Goal: Navigation & Orientation: Find specific page/section

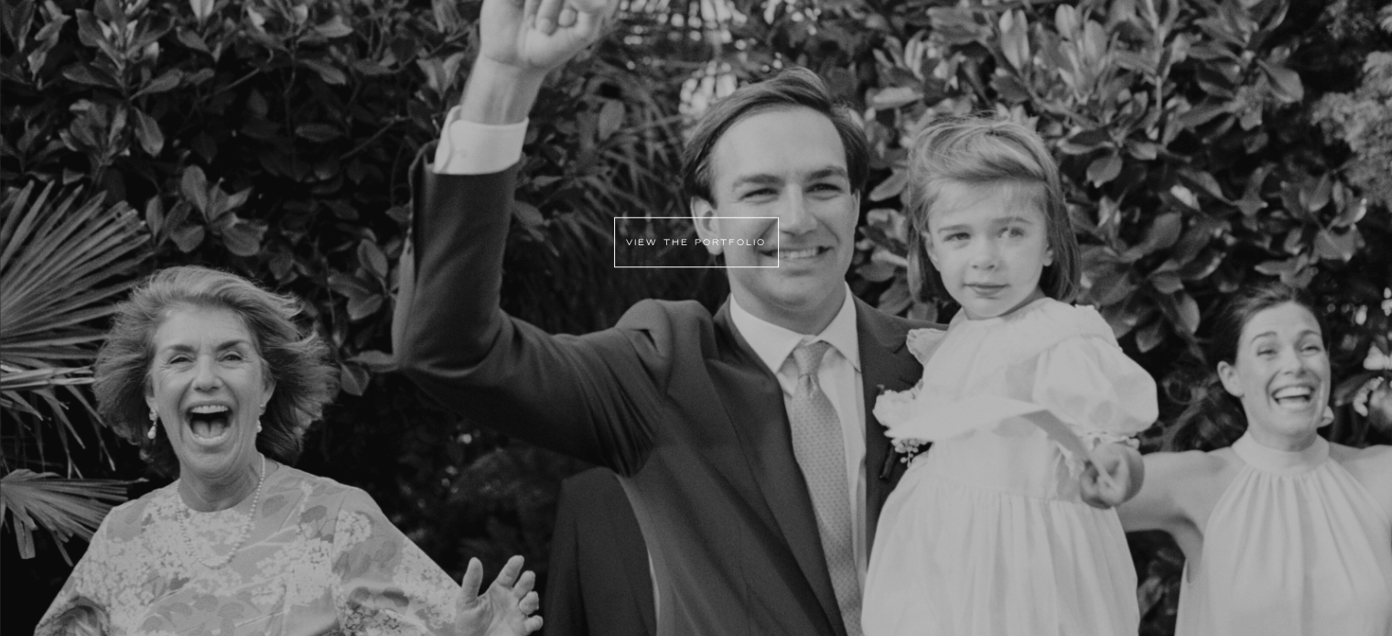
scroll to position [2221, 0]
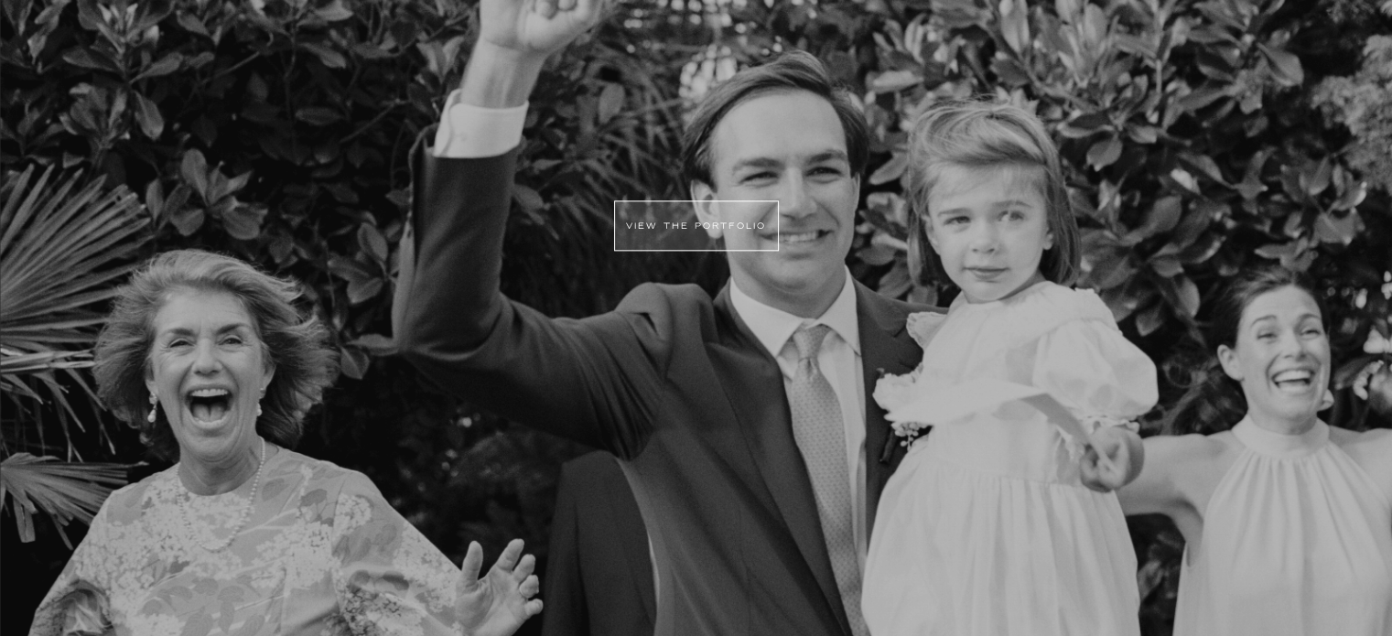
click at [711, 247] on div at bounding box center [696, 225] width 165 height 50
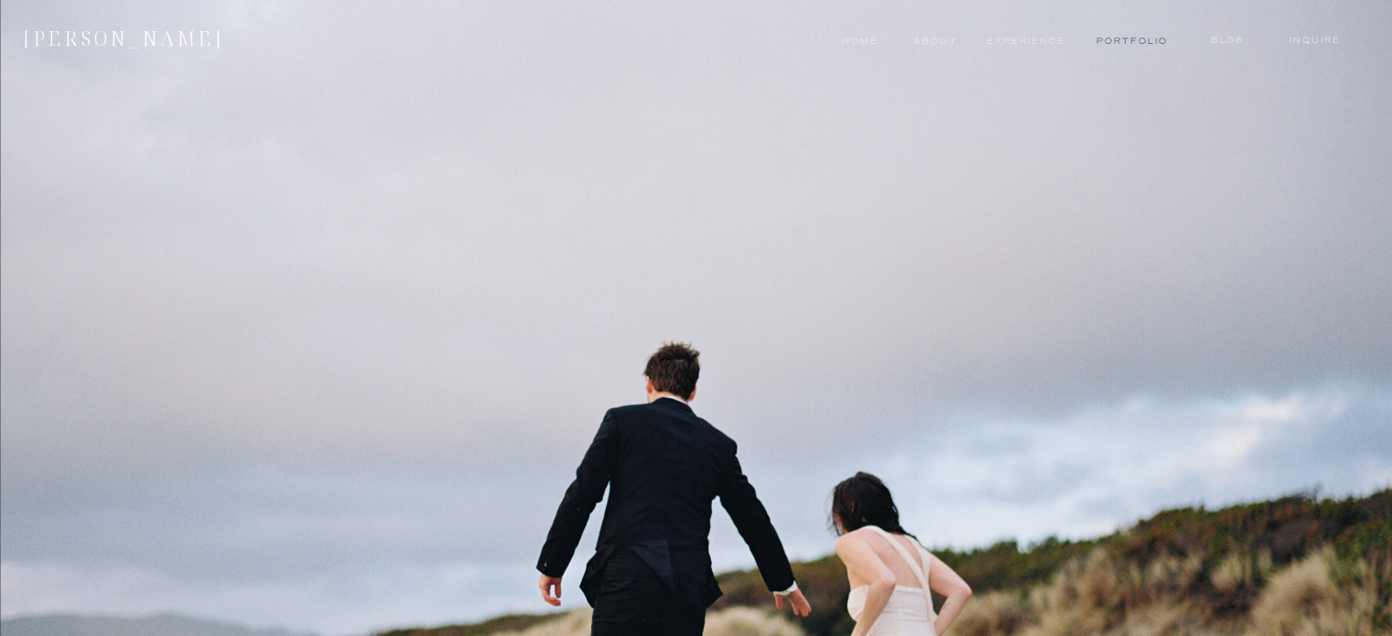
click at [1111, 44] on nav "Portfolio" at bounding box center [1130, 41] width 69 height 15
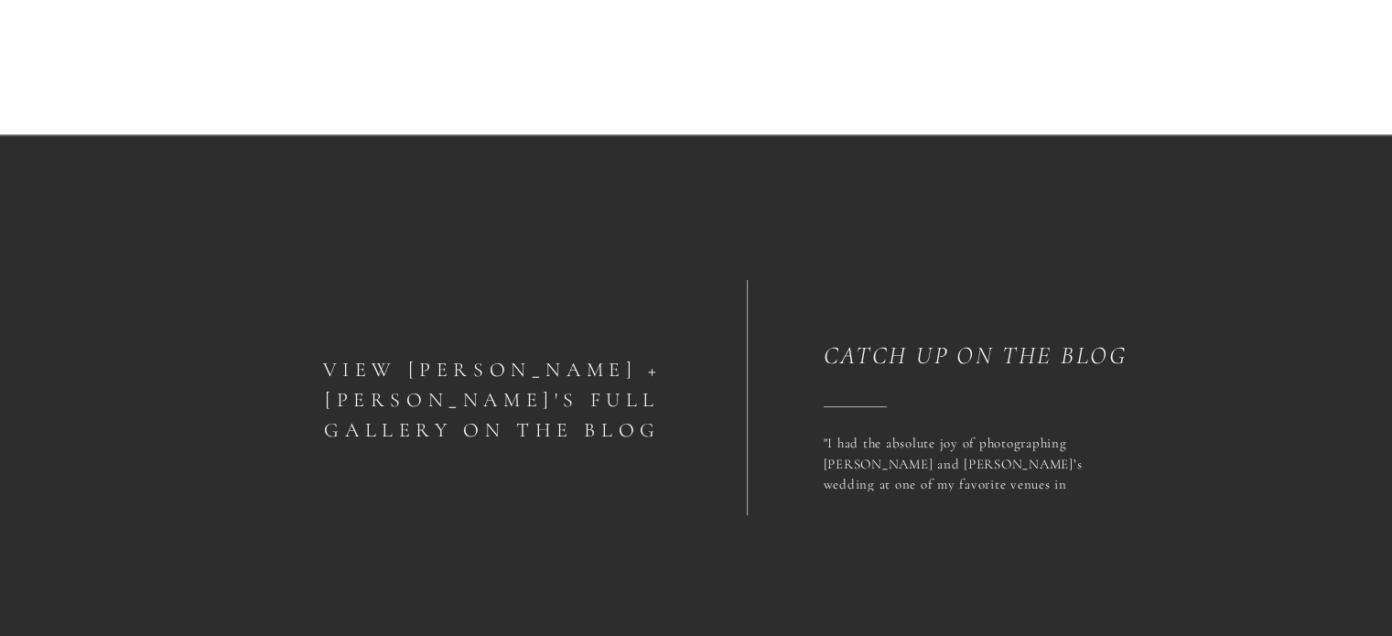
scroll to position [7233, 0]
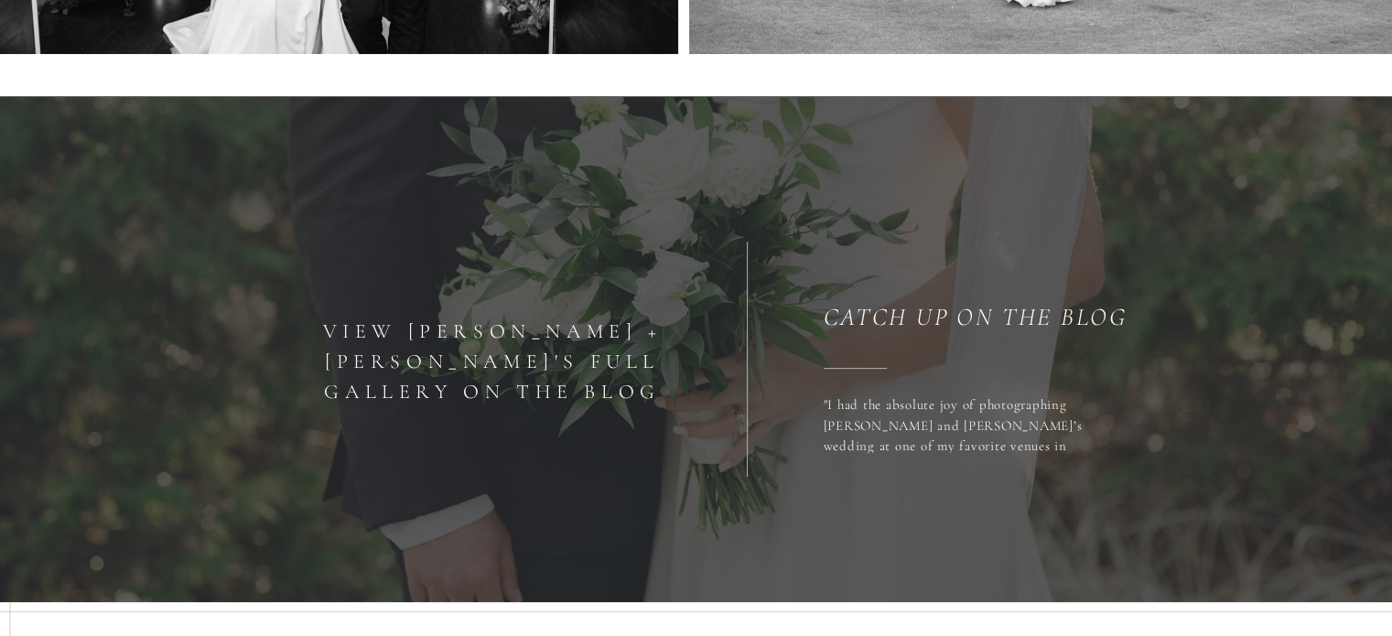
click at [503, 361] on h1 "View [PERSON_NAME] + [PERSON_NAME]'s full gallery on the blog" at bounding box center [492, 351] width 425 height 68
click at [553, 342] on h1 "View Hannah + Jimmy's full gallery on the blog" at bounding box center [492, 351] width 425 height 68
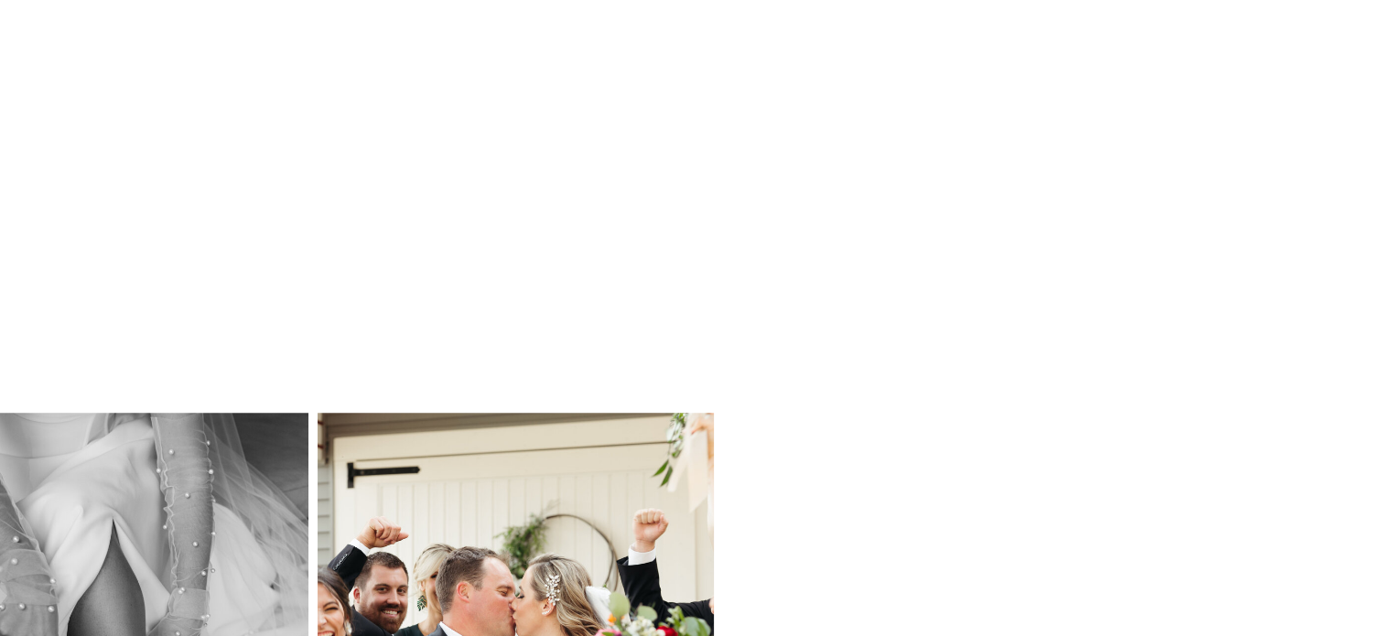
scroll to position [1467, 0]
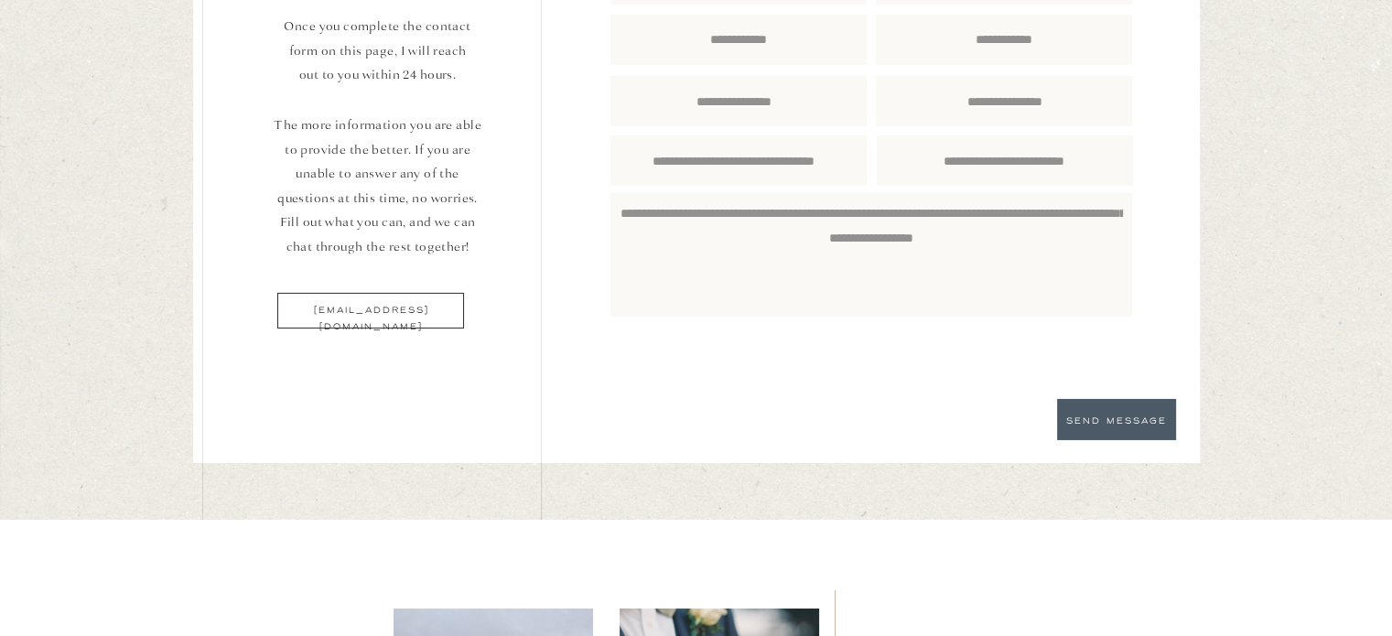
scroll to position [6476, 0]
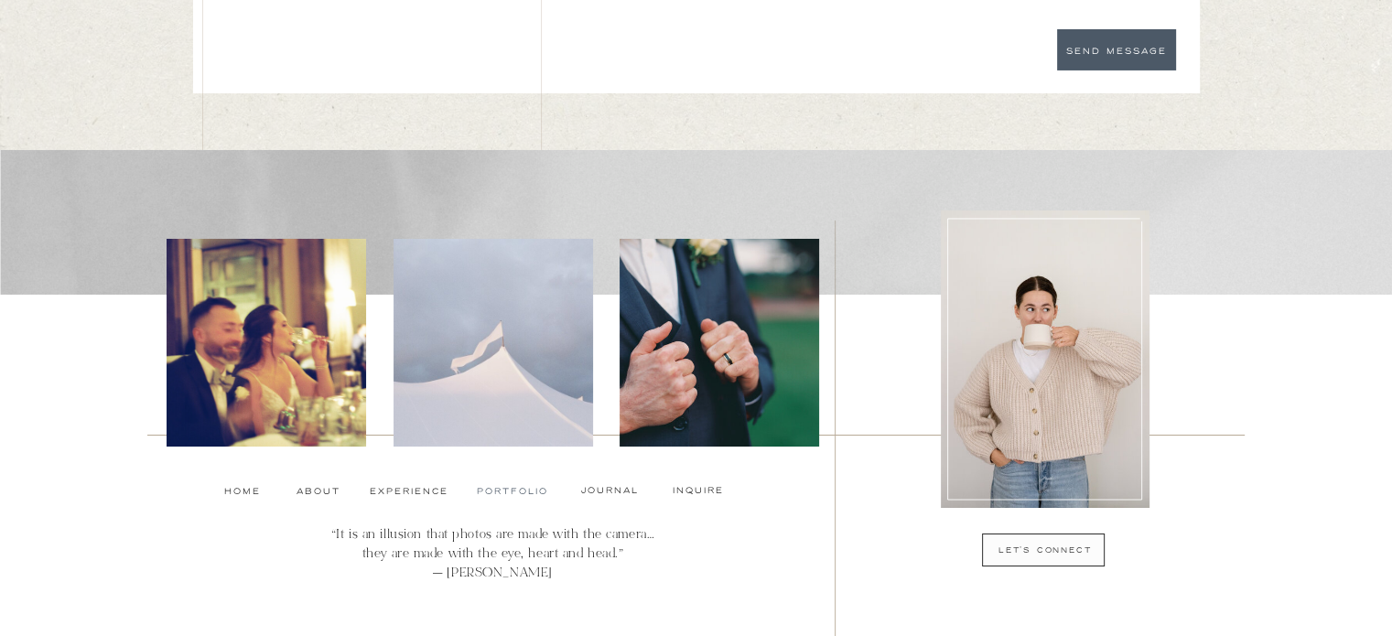
click at [494, 489] on nav "Portfolio" at bounding box center [511, 491] width 69 height 15
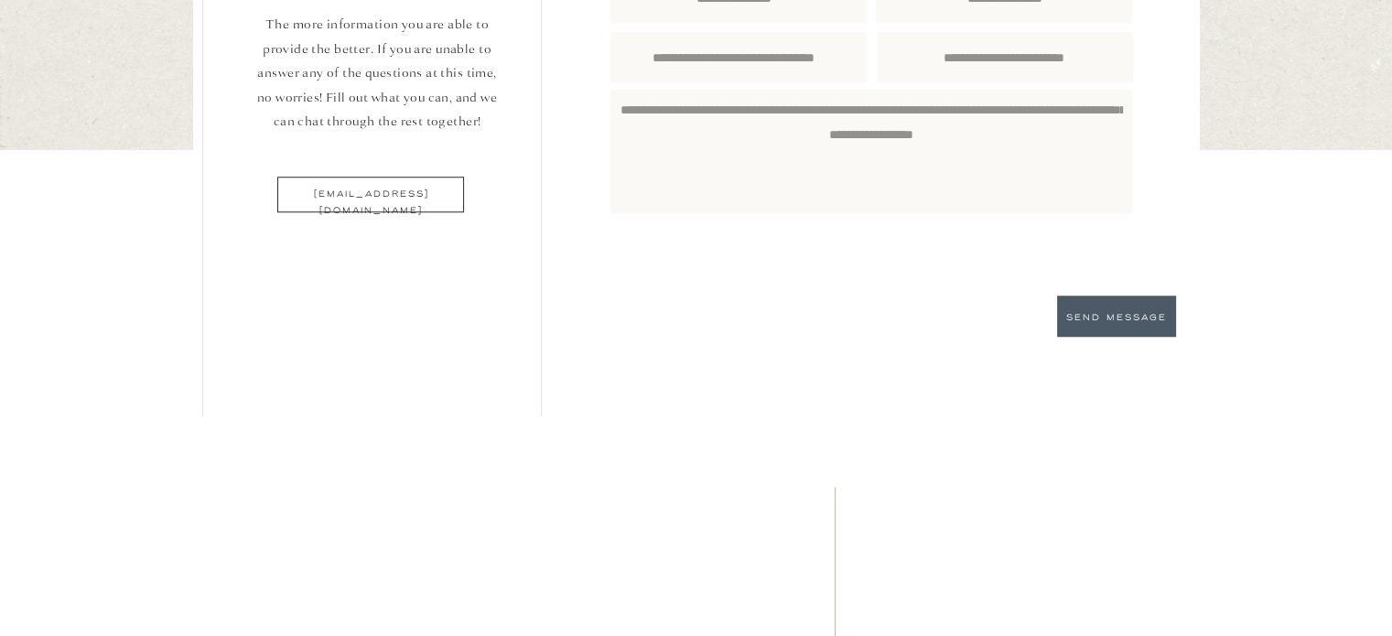
scroll to position [8674, 0]
